Goal: Transaction & Acquisition: Purchase product/service

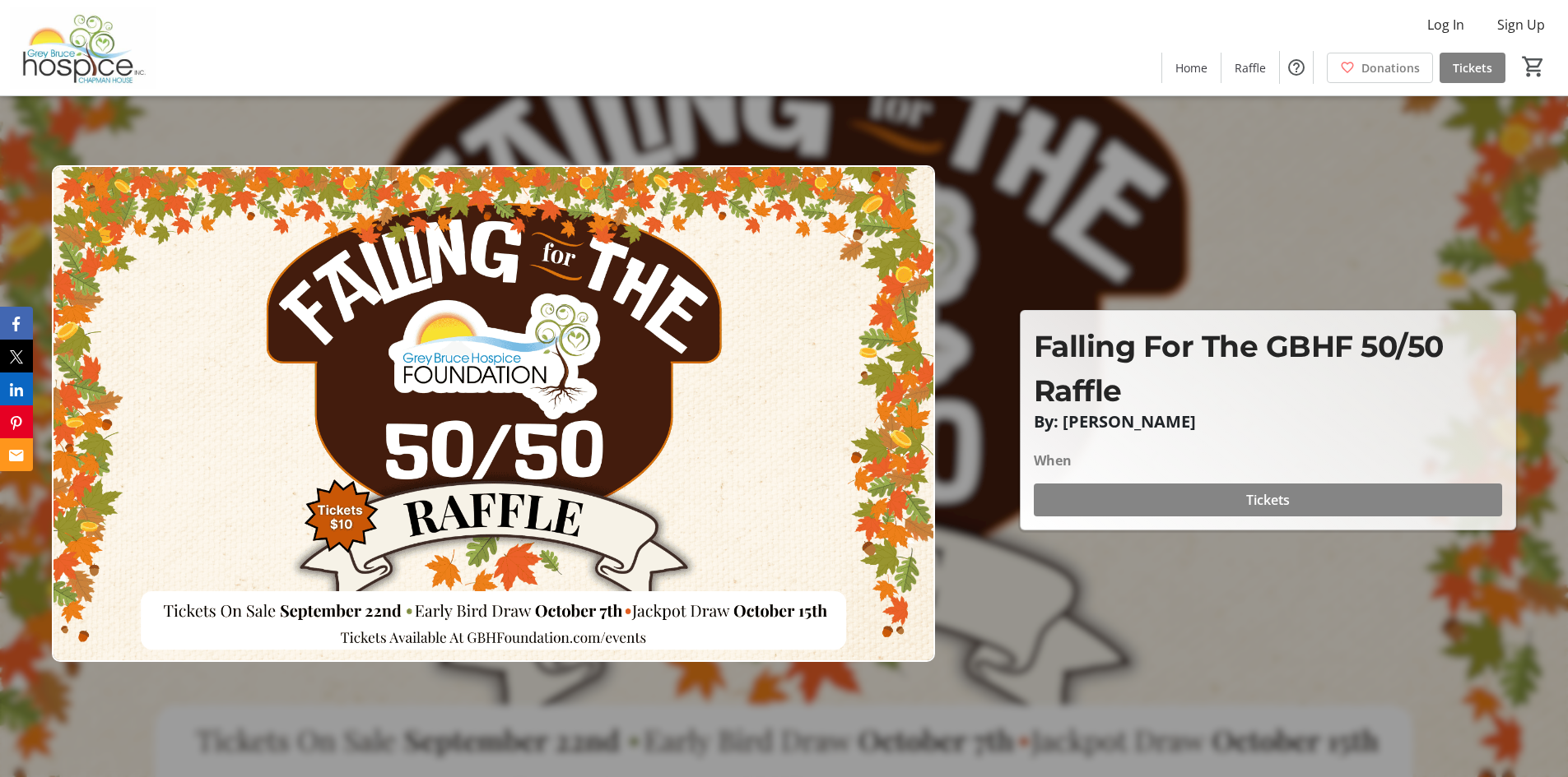
click at [1276, 499] on span "Tickets" at bounding box center [1267, 500] width 43 height 19
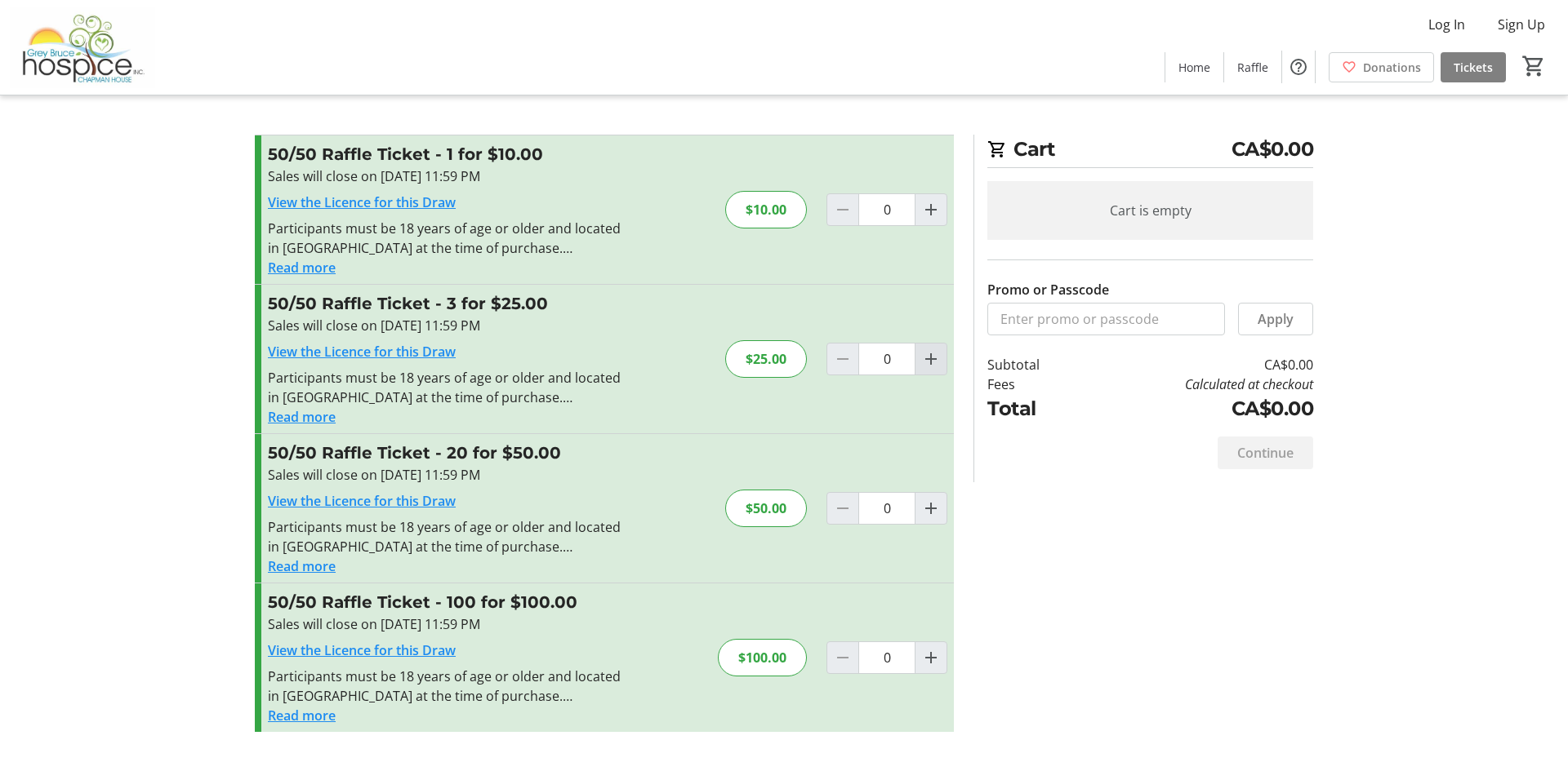
click at [932, 354] on mat-icon "Increment by one" at bounding box center [931, 359] width 19 height 19
type input "1"
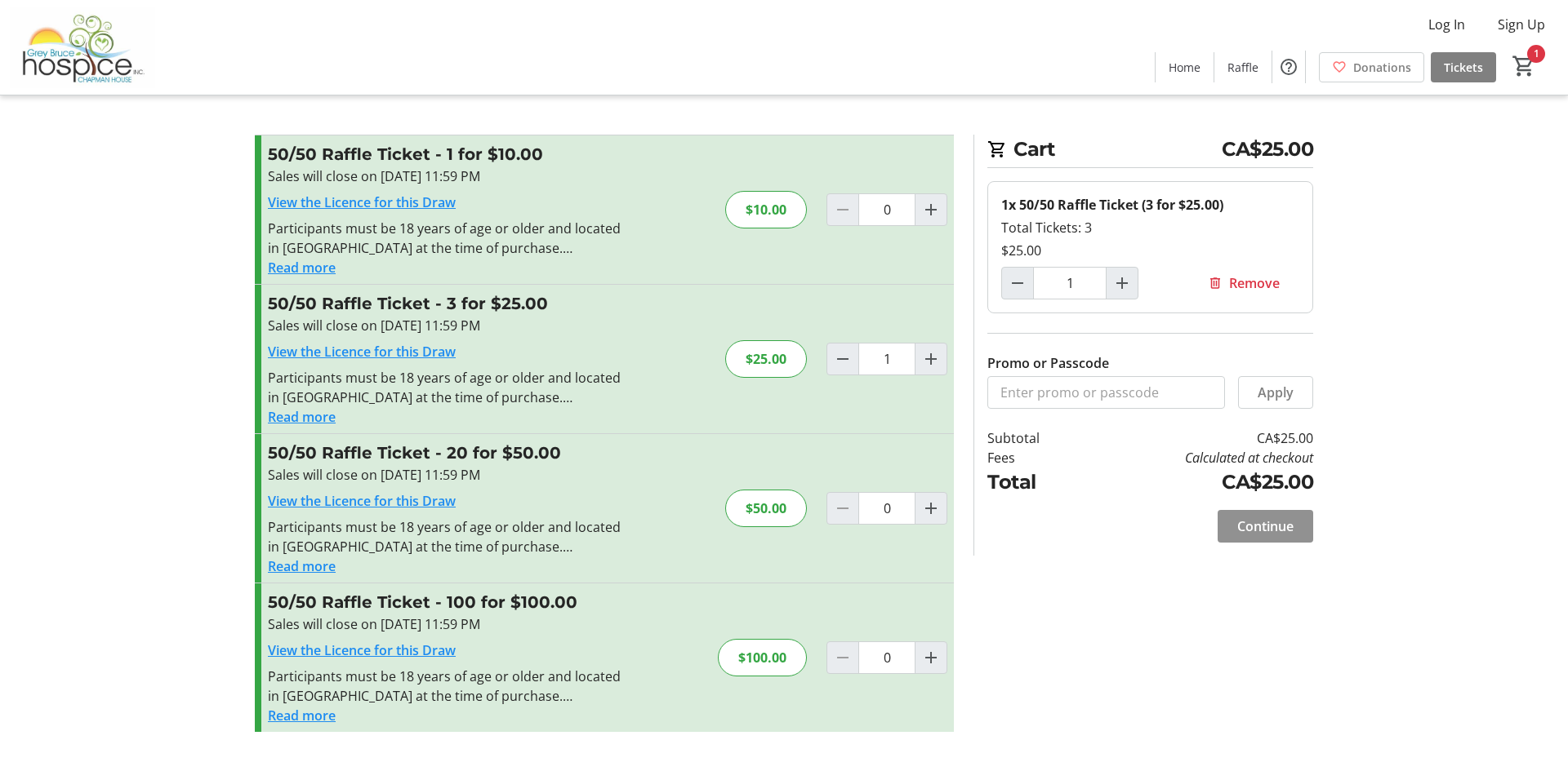
click at [1275, 527] on span "Continue" at bounding box center [1265, 526] width 56 height 19
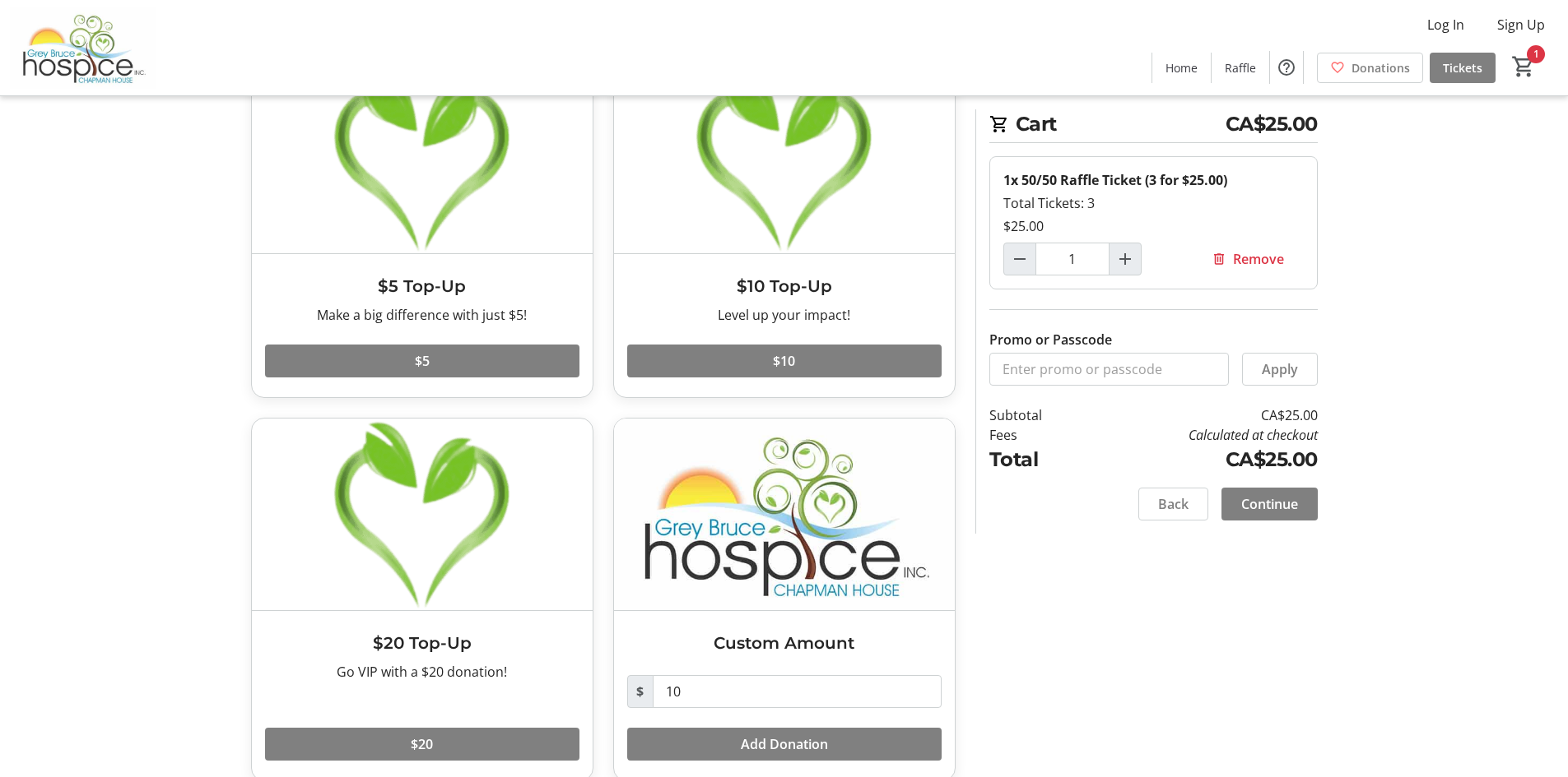
scroll to position [148, 0]
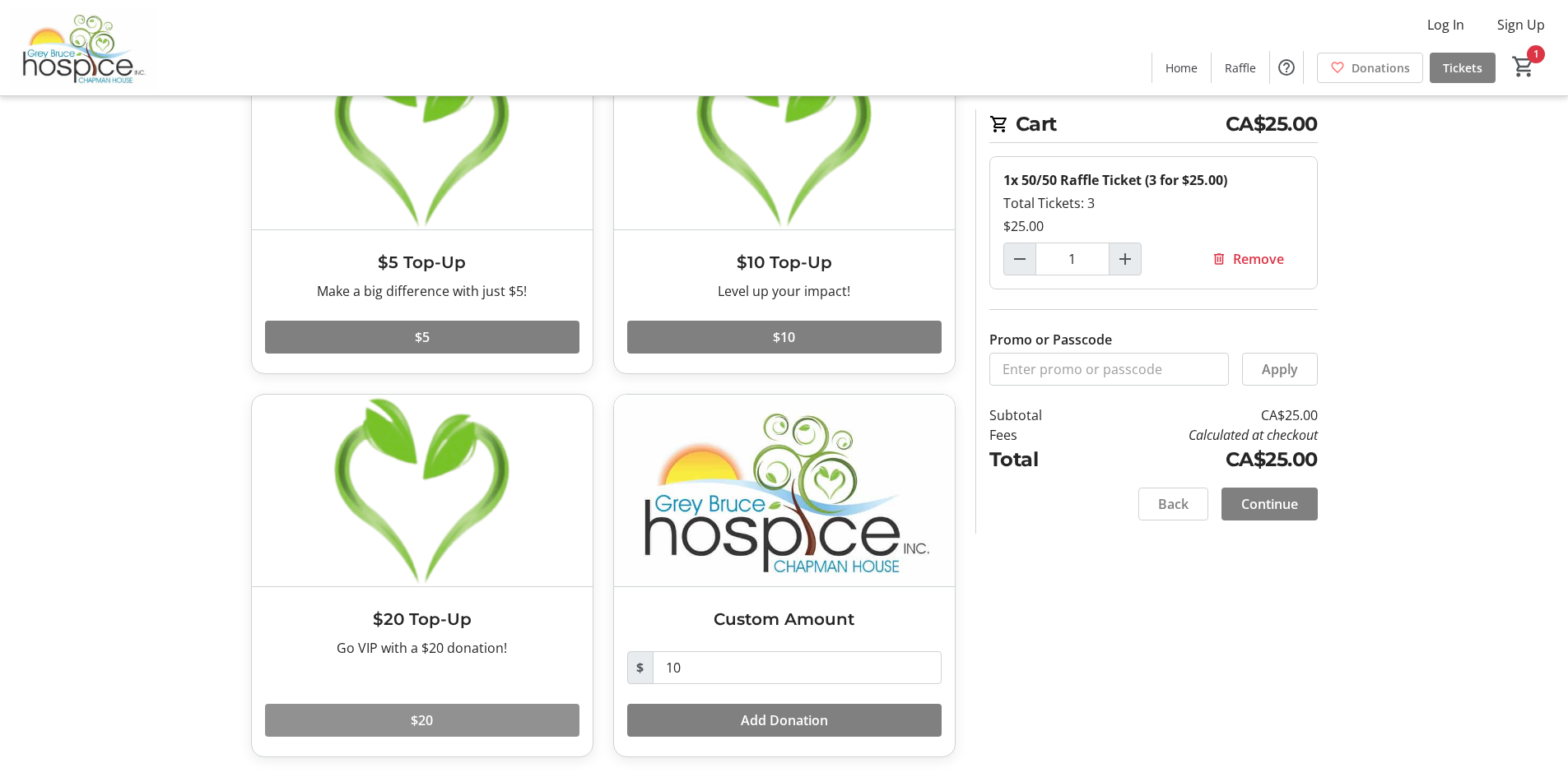
click at [442, 718] on span at bounding box center [422, 721] width 314 height 40
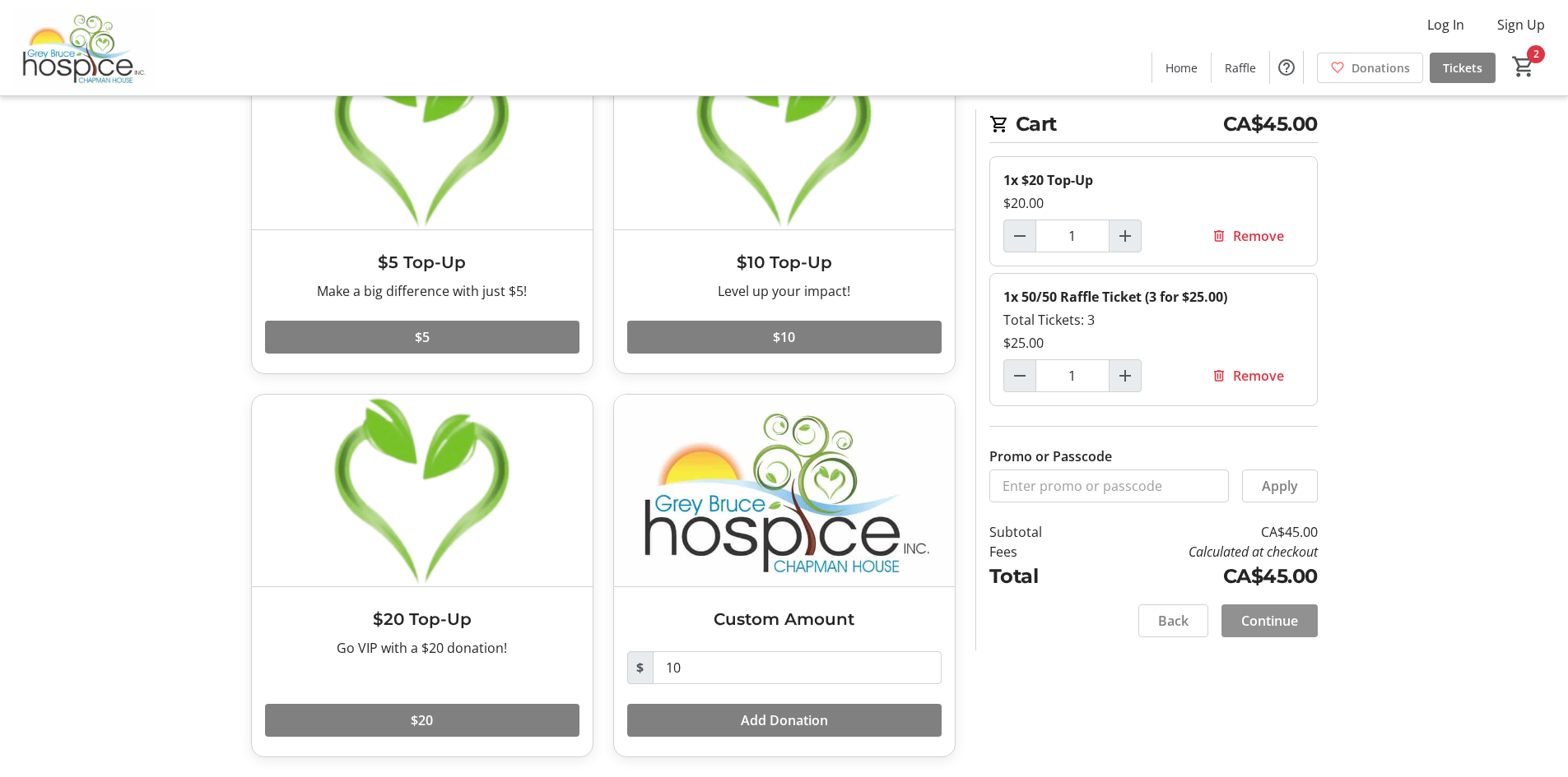
click at [1279, 617] on span "Continue" at bounding box center [1269, 621] width 56 height 19
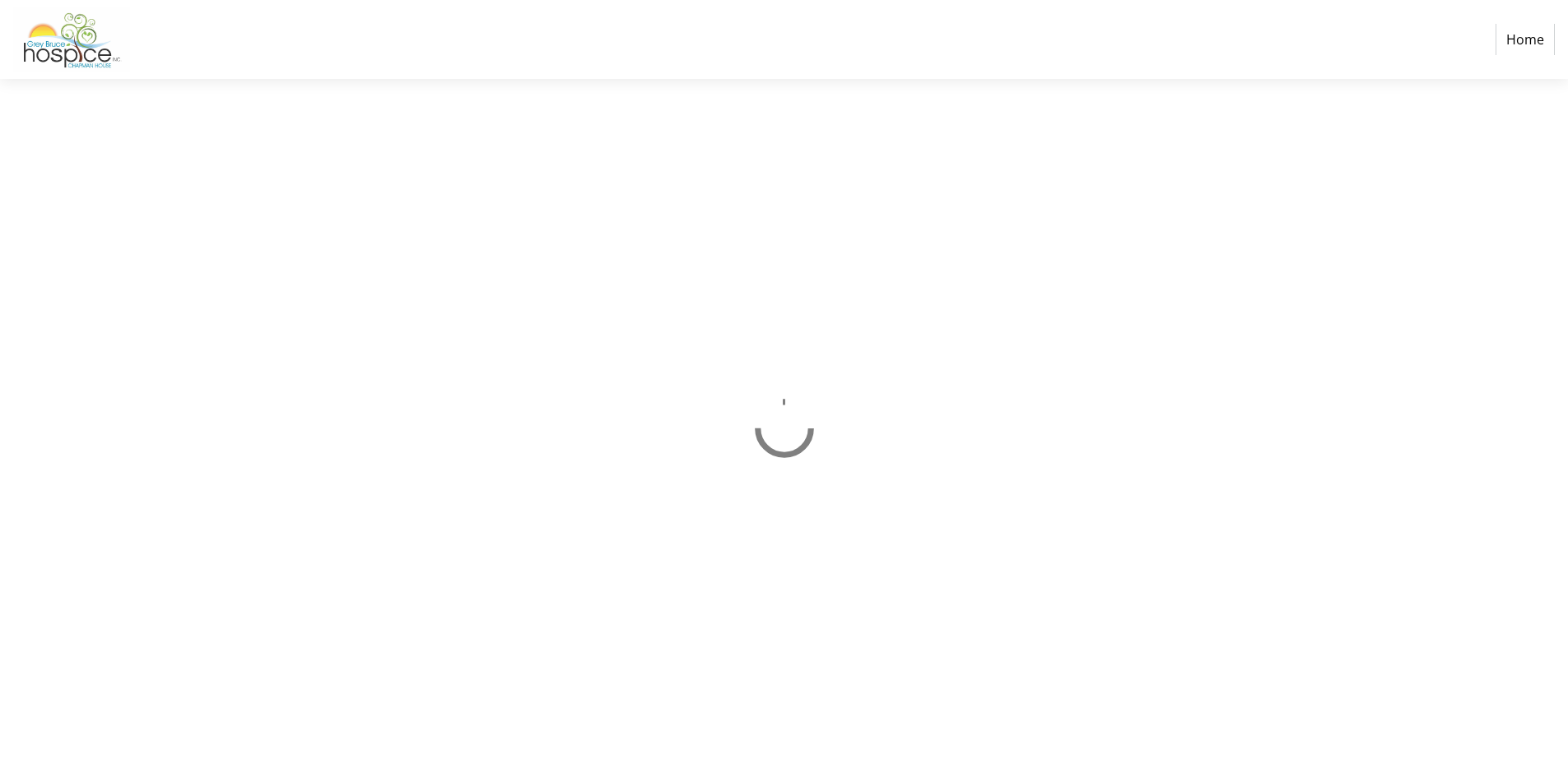
select select "CA"
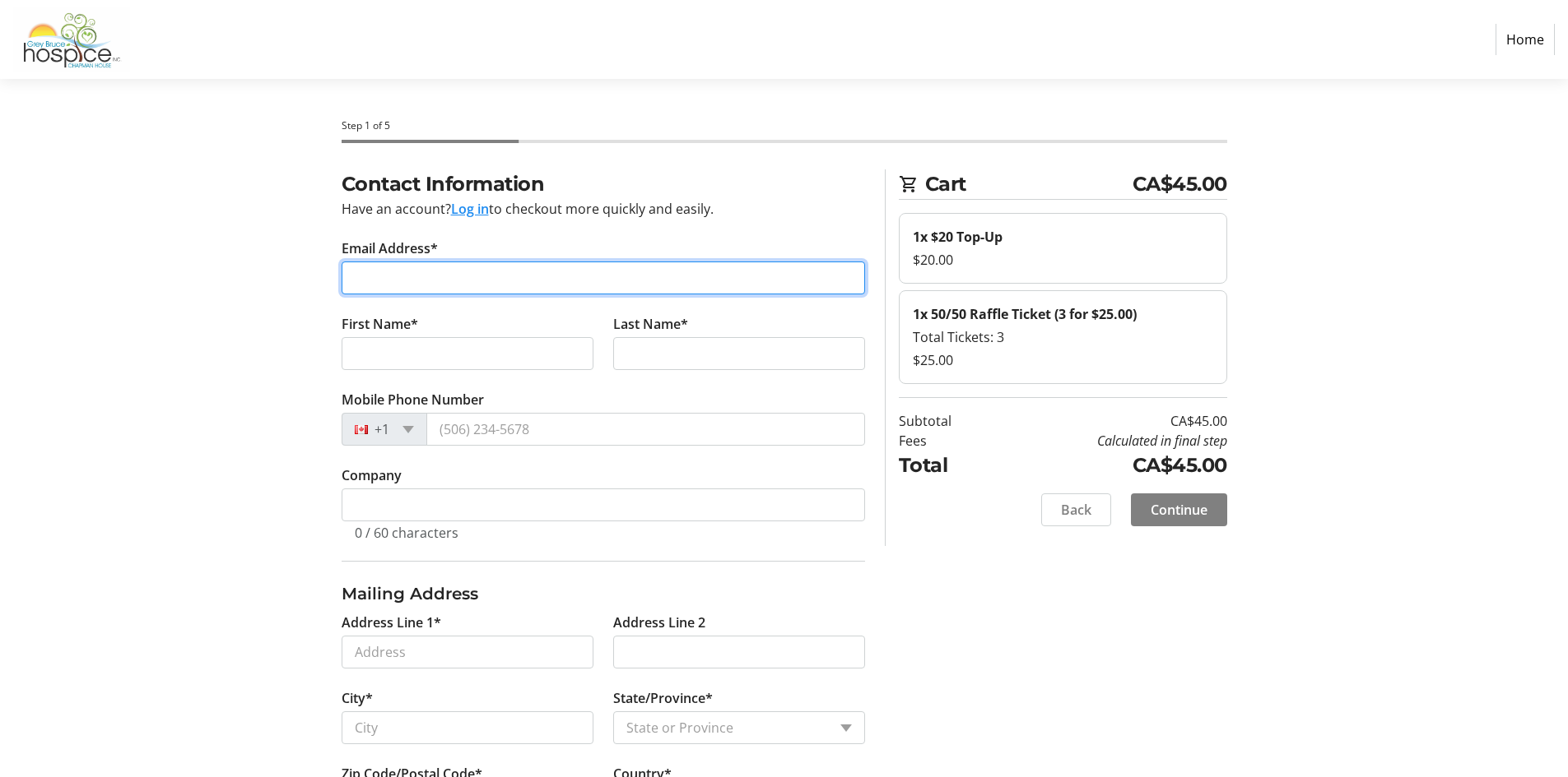
click at [421, 282] on input "Email Address*" at bounding box center [603, 278] width 523 height 33
type input "[EMAIL_ADDRESS][DOMAIN_NAME]"
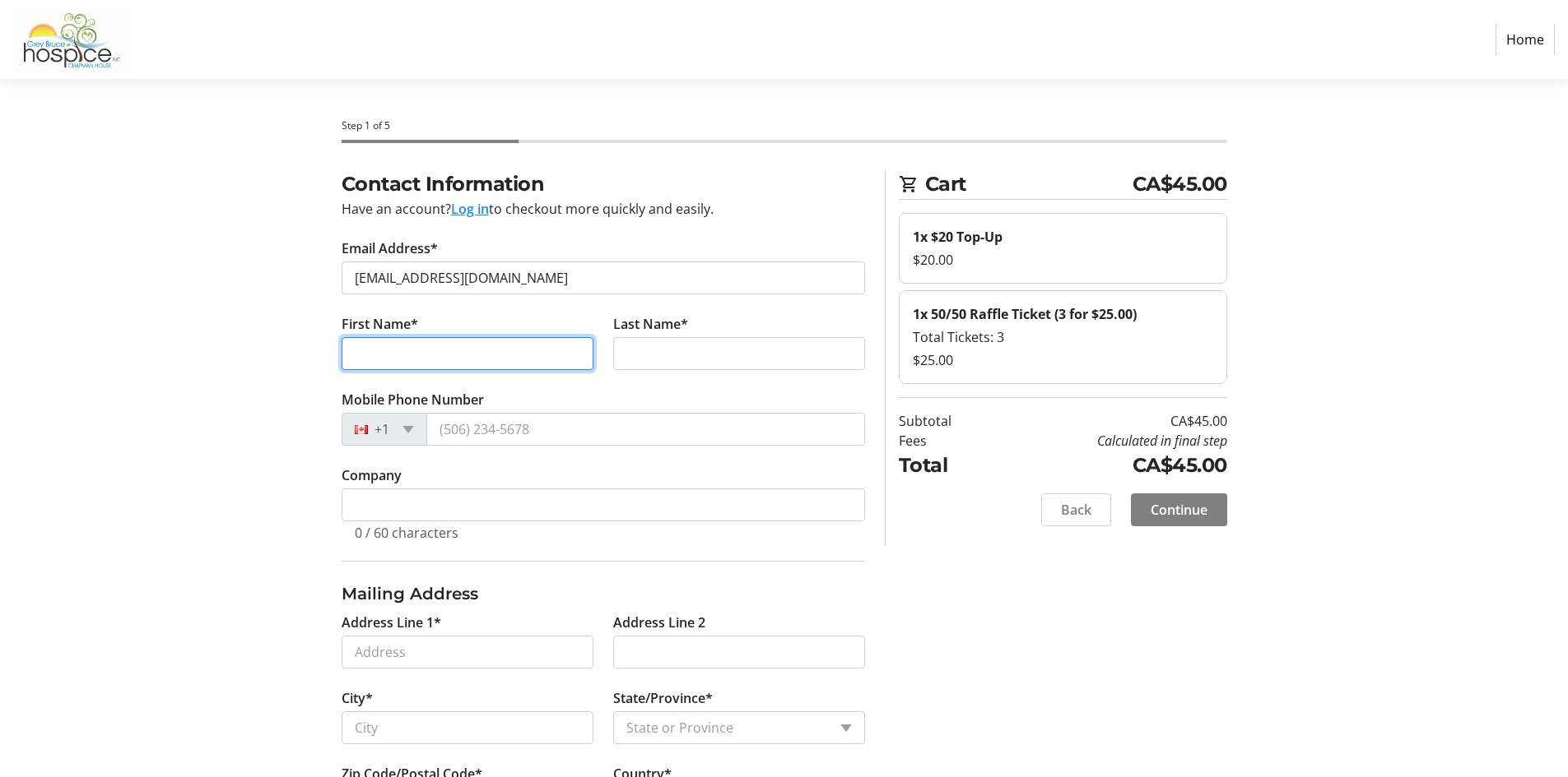
type input "[PERSON_NAME]"
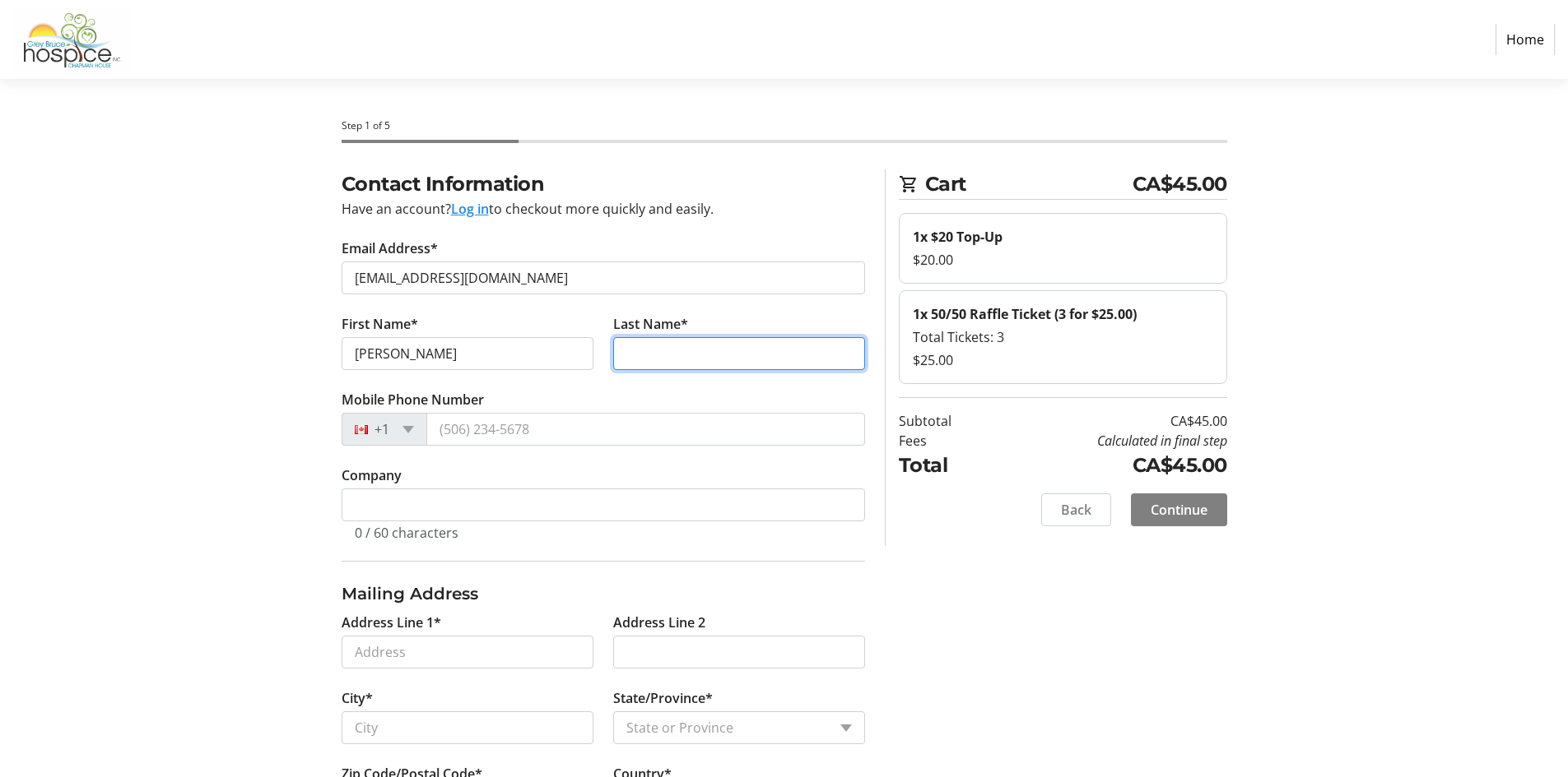
type input "[PERSON_NAME]"
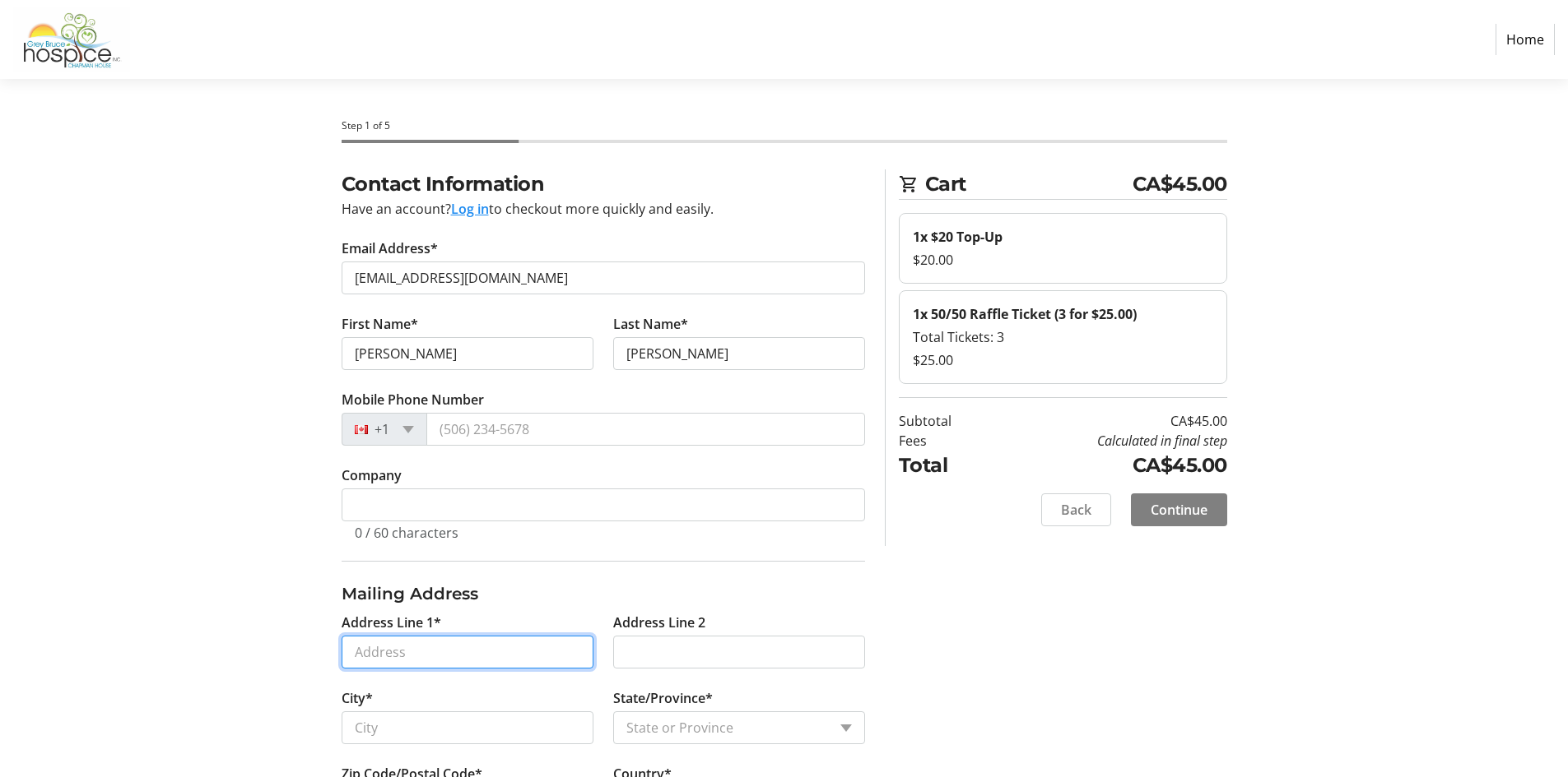
type input "[STREET_ADDRESS][PERSON_NAME]"
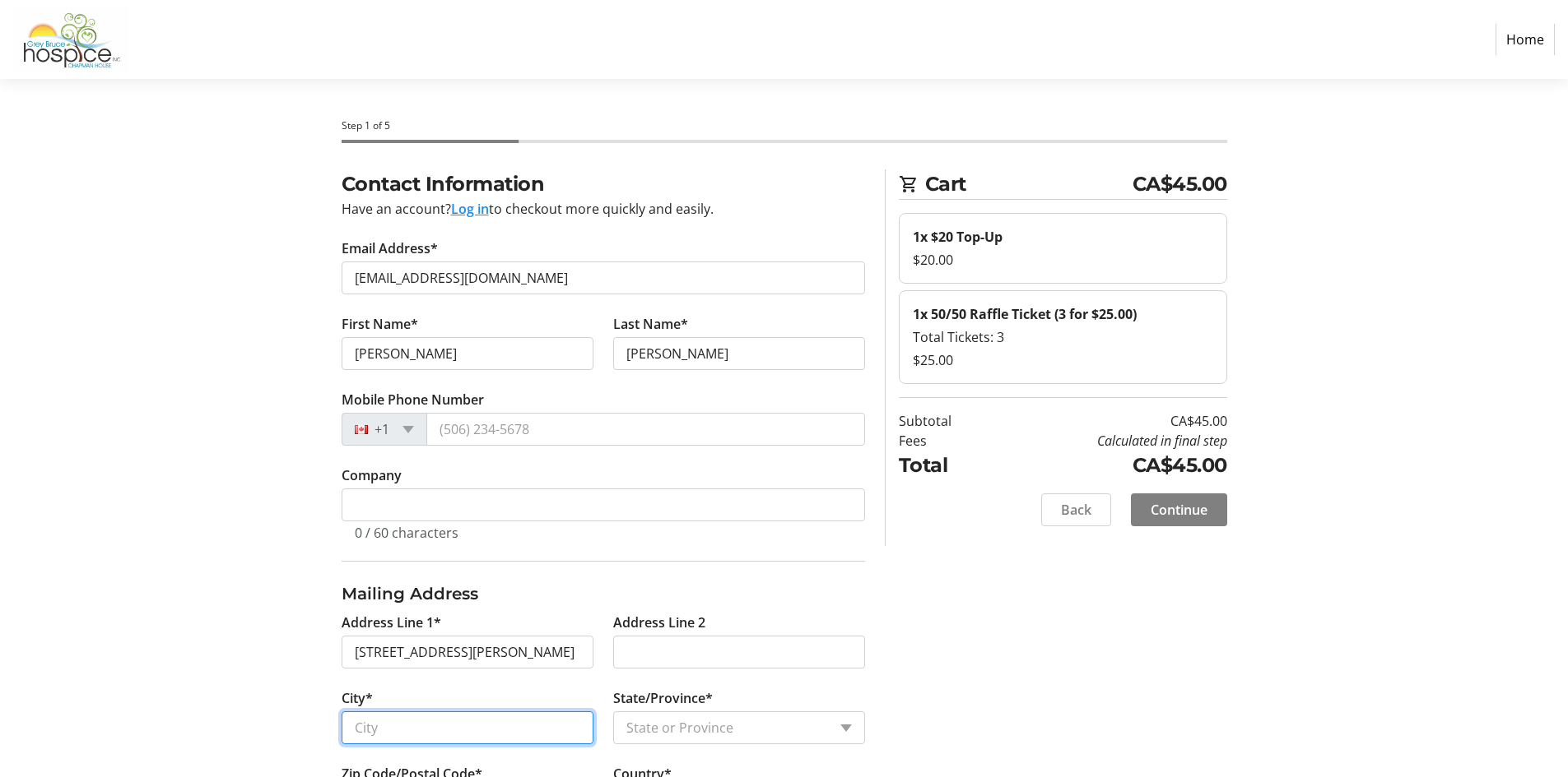
type input "[PERSON_NAME]"
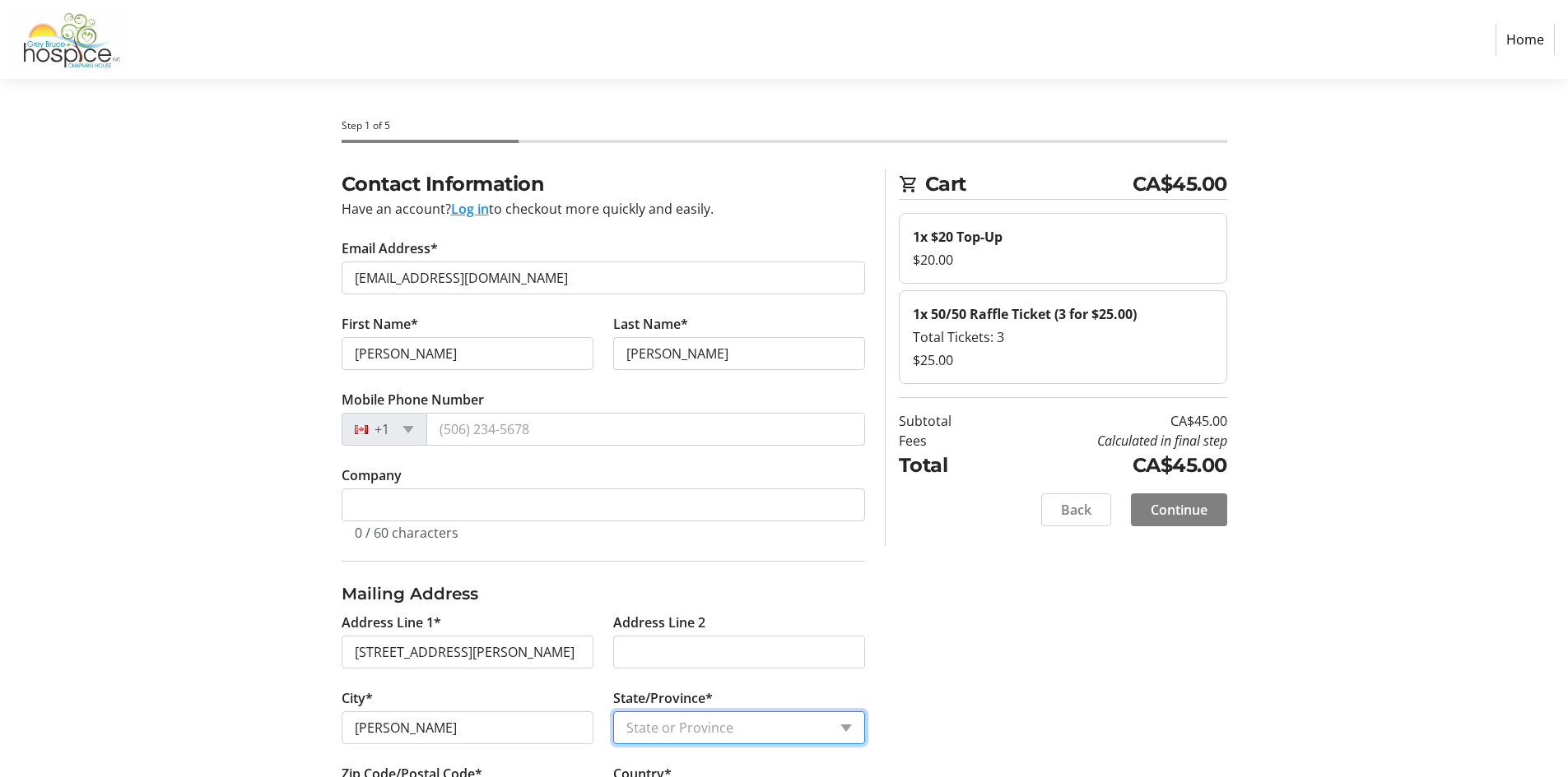
select select "ON"
type input "N0H 1S0"
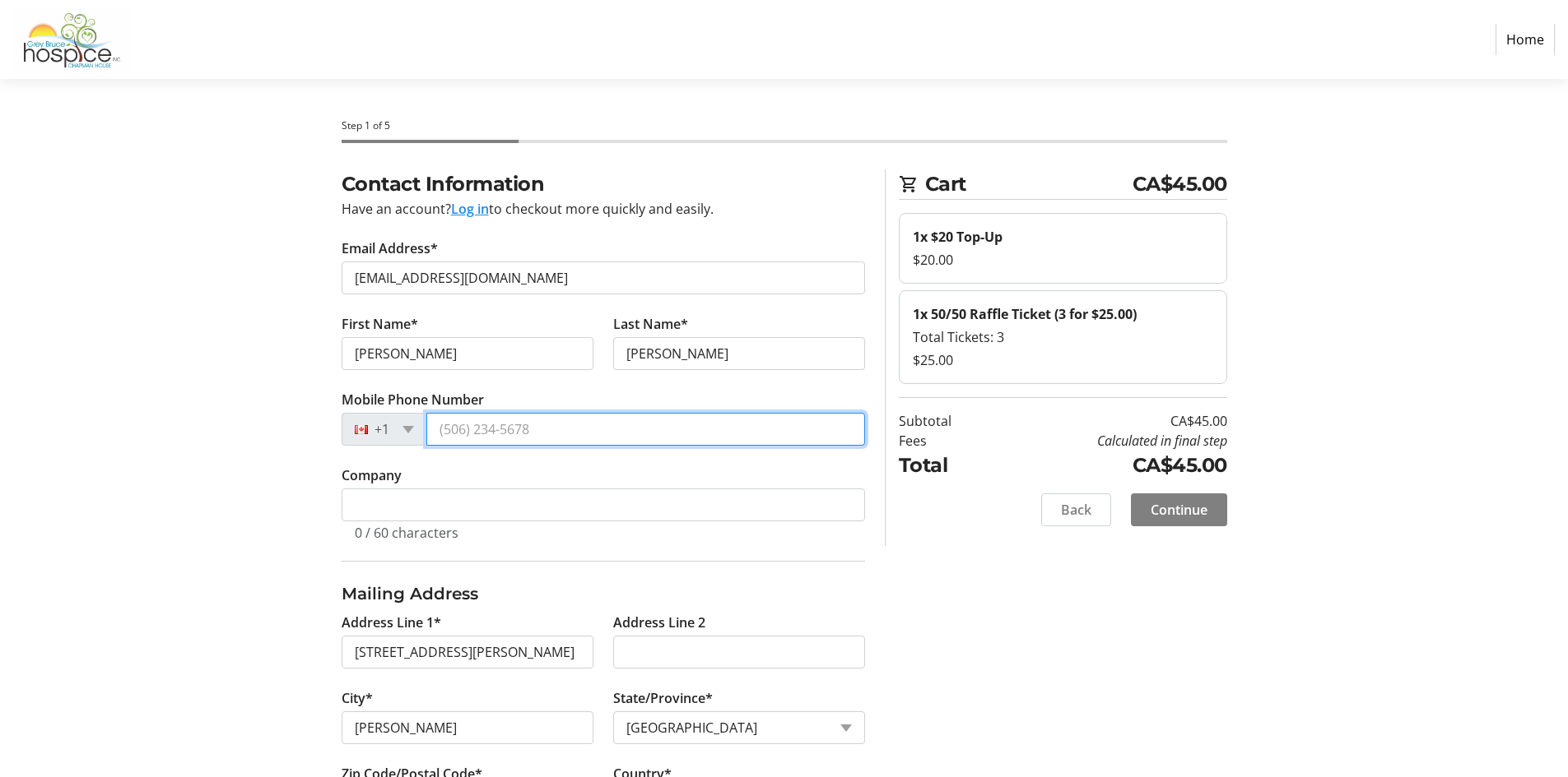
drag, startPoint x: 535, startPoint y: 428, endPoint x: 461, endPoint y: 431, distance: 74.1
click at [461, 431] on input "Mobile Phone Number" at bounding box center [645, 429] width 439 height 33
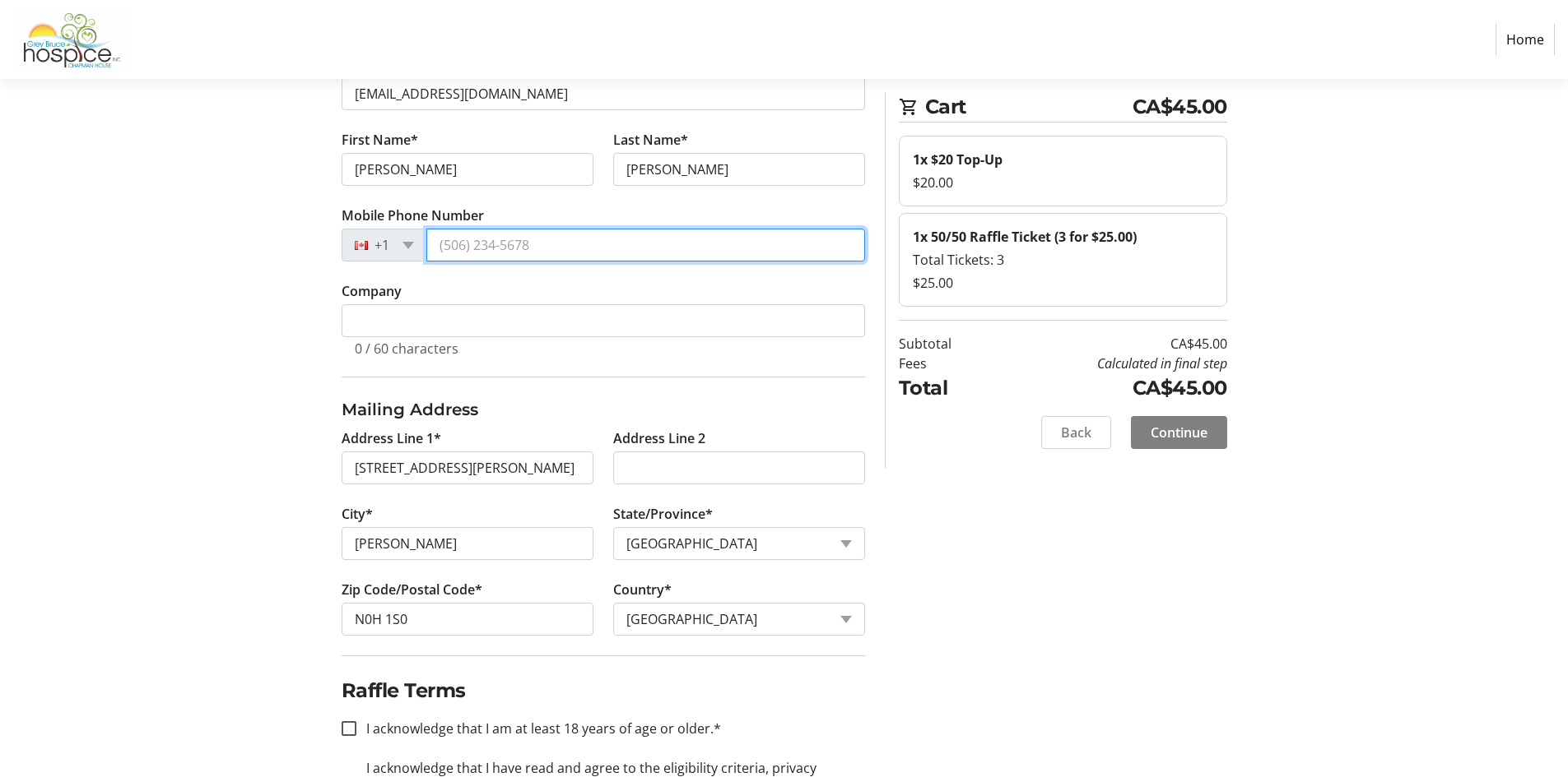
scroll to position [264, 0]
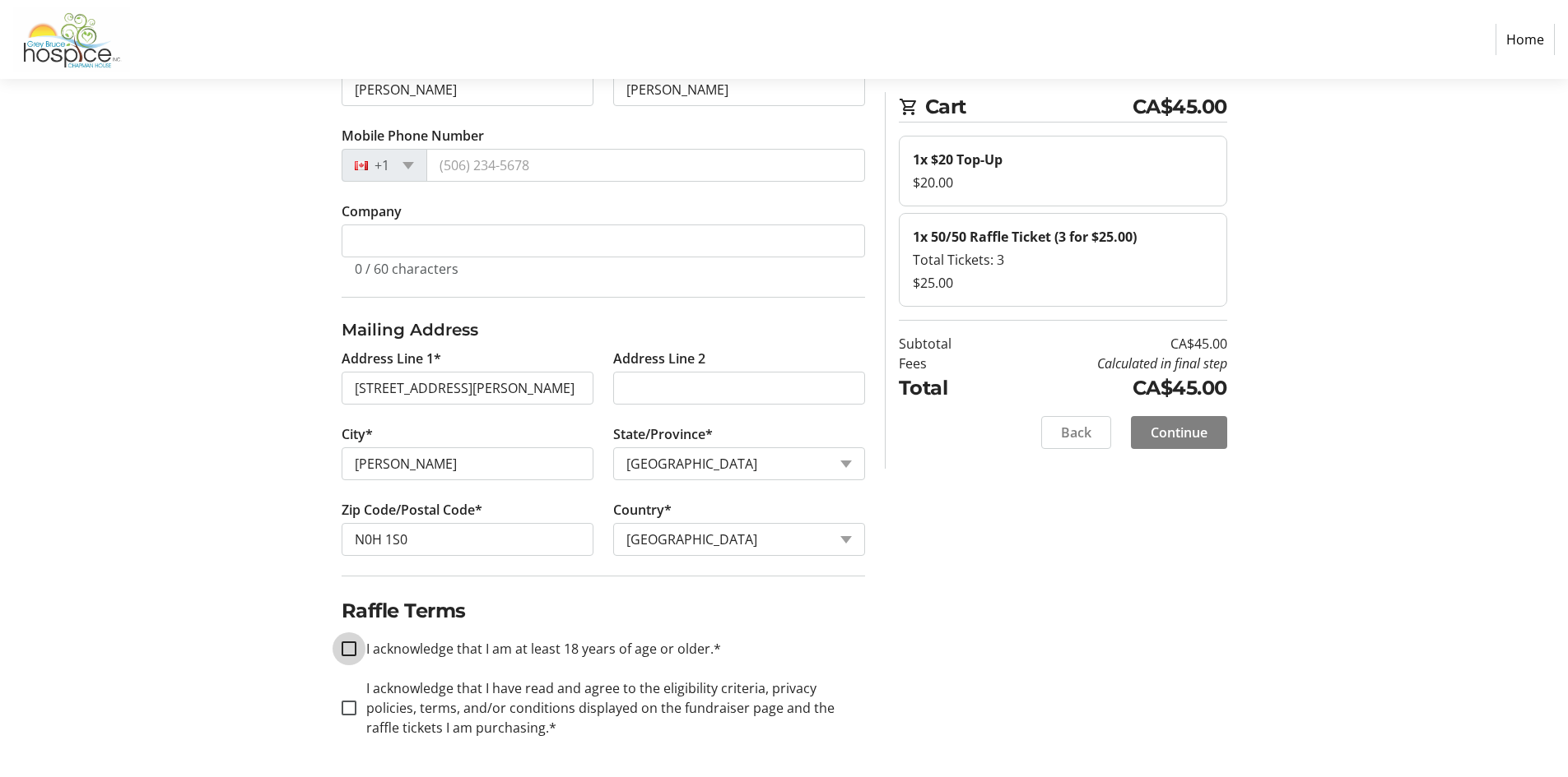
click at [348, 645] on input "I acknowledge that I am at least 18 years of age or older.*" at bounding box center [349, 648] width 15 height 15
checkbox input "true"
click at [350, 707] on input "I acknowledge that I have read and agree to the eligibility criteria, privacy p…" at bounding box center [349, 708] width 15 height 15
checkbox input "true"
click at [1179, 434] on span "Continue" at bounding box center [1179, 432] width 56 height 19
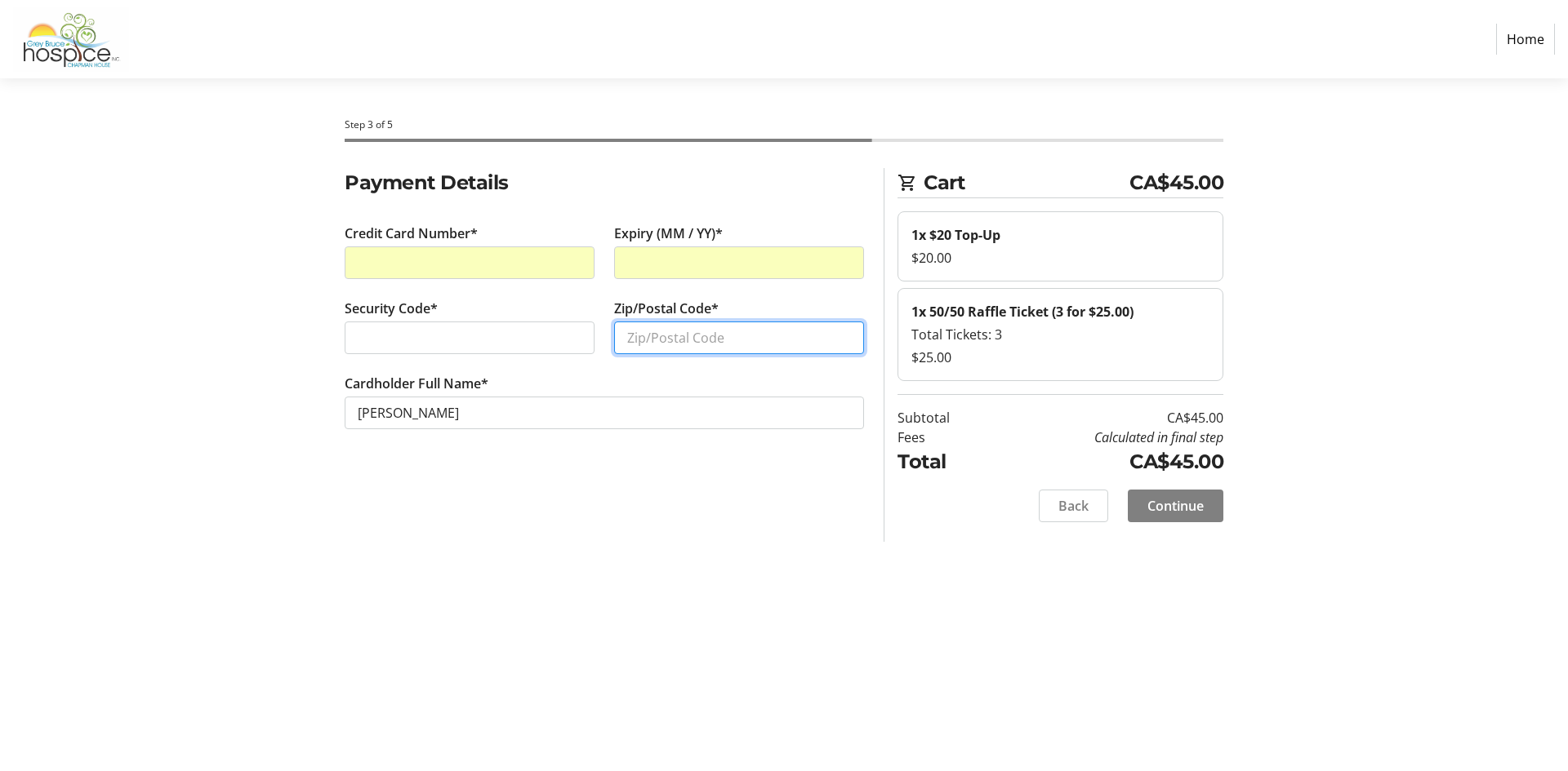
click at [666, 337] on input "Zip/Postal Code*" at bounding box center [738, 337] width 250 height 32
type input "N0H 1S0"
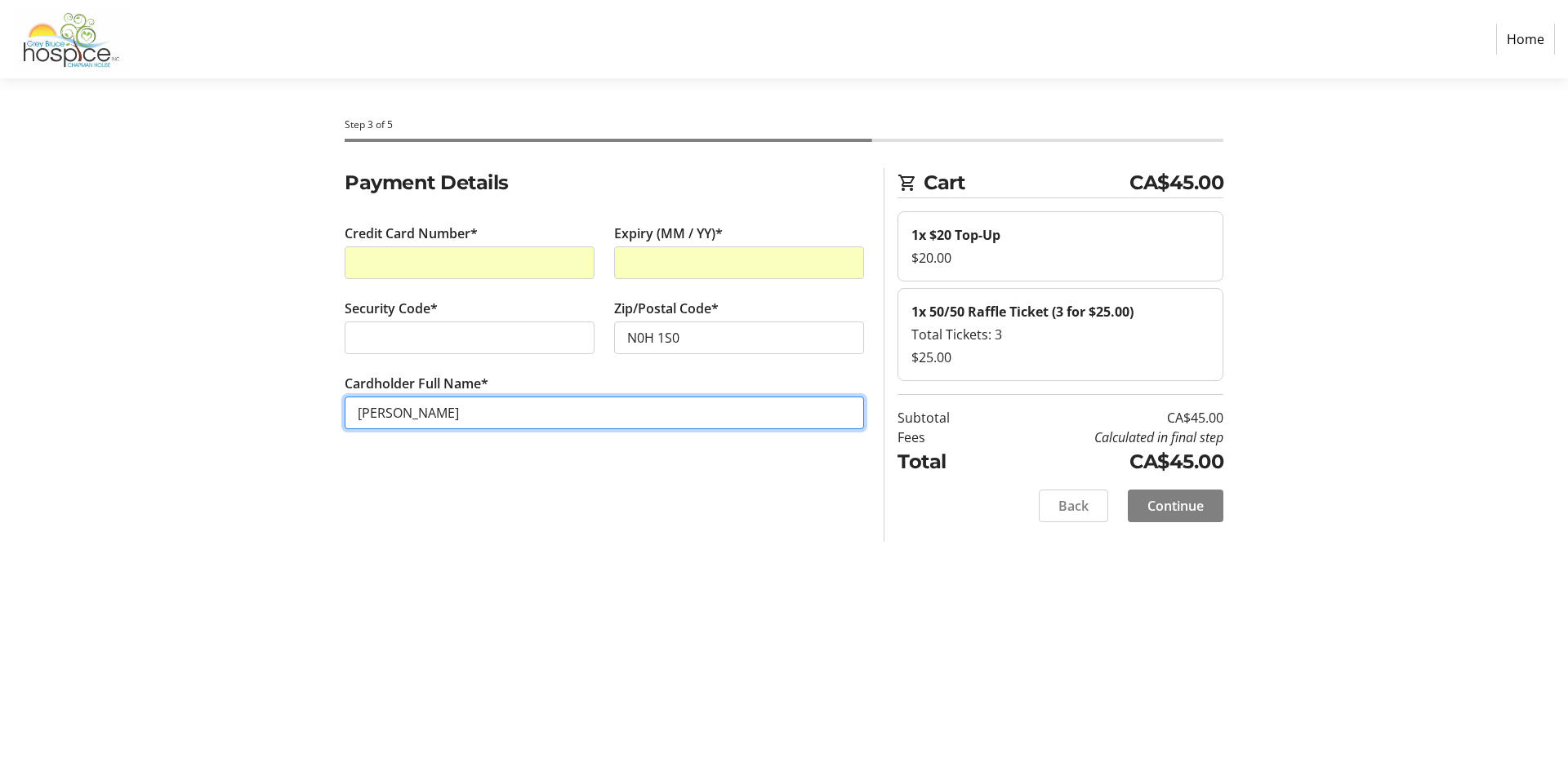
click at [382, 412] on input "[PERSON_NAME]" at bounding box center [604, 412] width 519 height 32
type input "[PERSON_NAME]"
click at [1176, 508] on span "Continue" at bounding box center [1175, 506] width 56 height 19
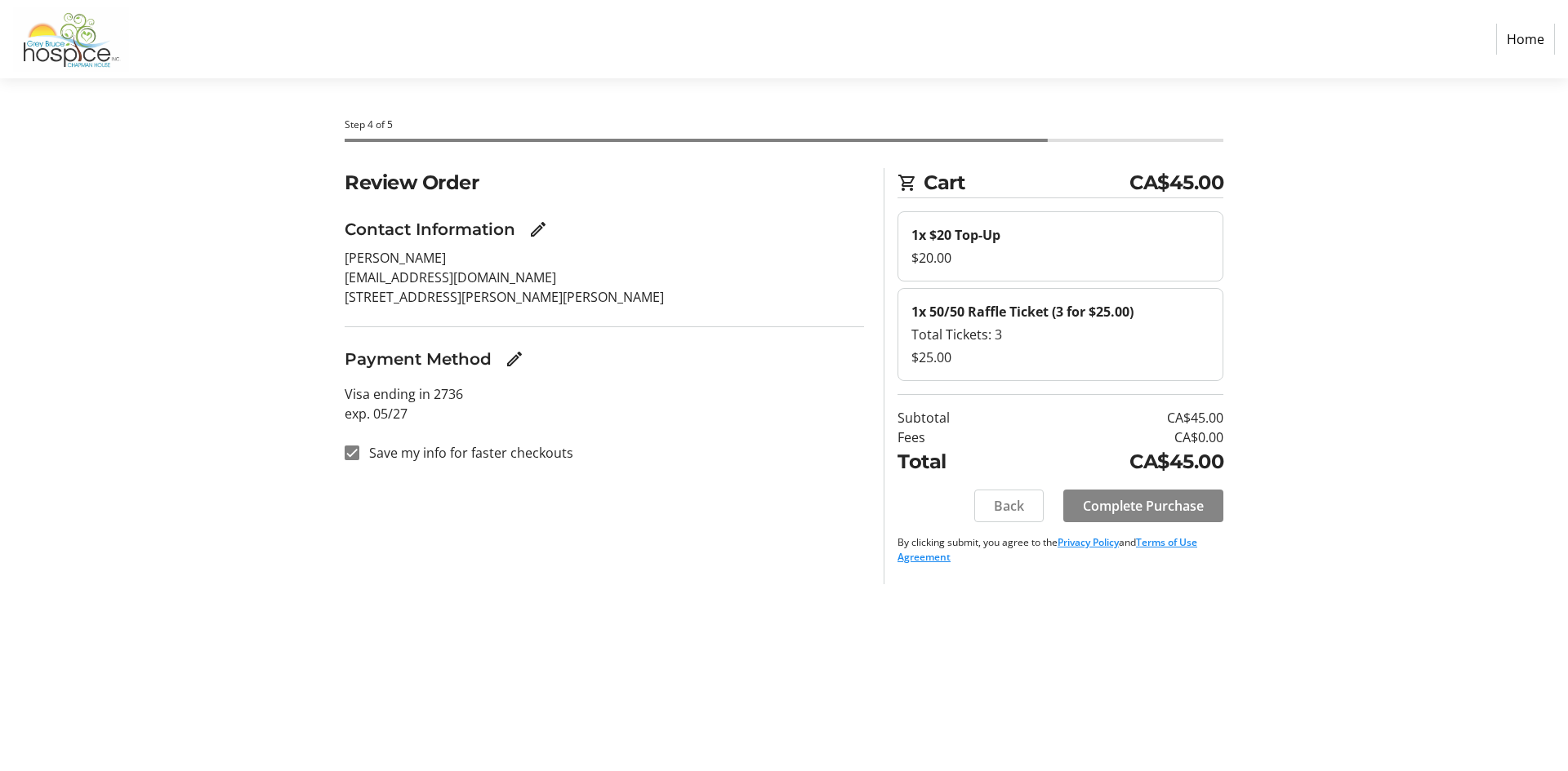
click at [1141, 498] on span "Complete Purchase" at bounding box center [1143, 506] width 121 height 19
